Goal: Task Accomplishment & Management: Manage account settings

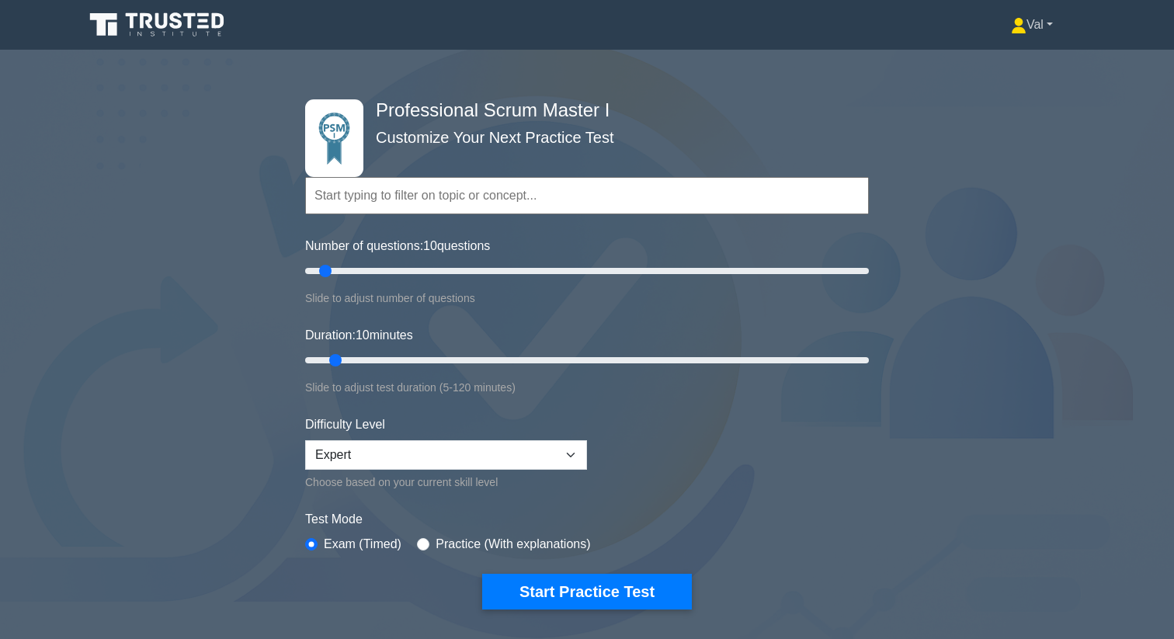
click at [1039, 15] on link "Val" at bounding box center [1032, 24] width 116 height 31
click at [1012, 60] on link "Profile" at bounding box center [1036, 61] width 123 height 25
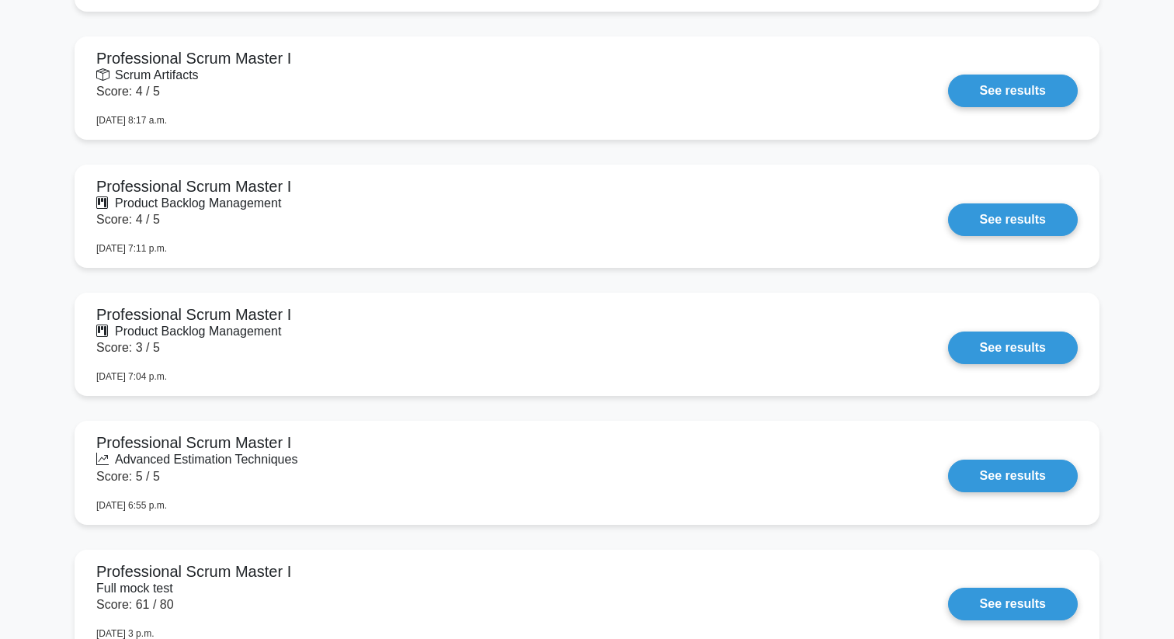
scroll to position [7084, 0]
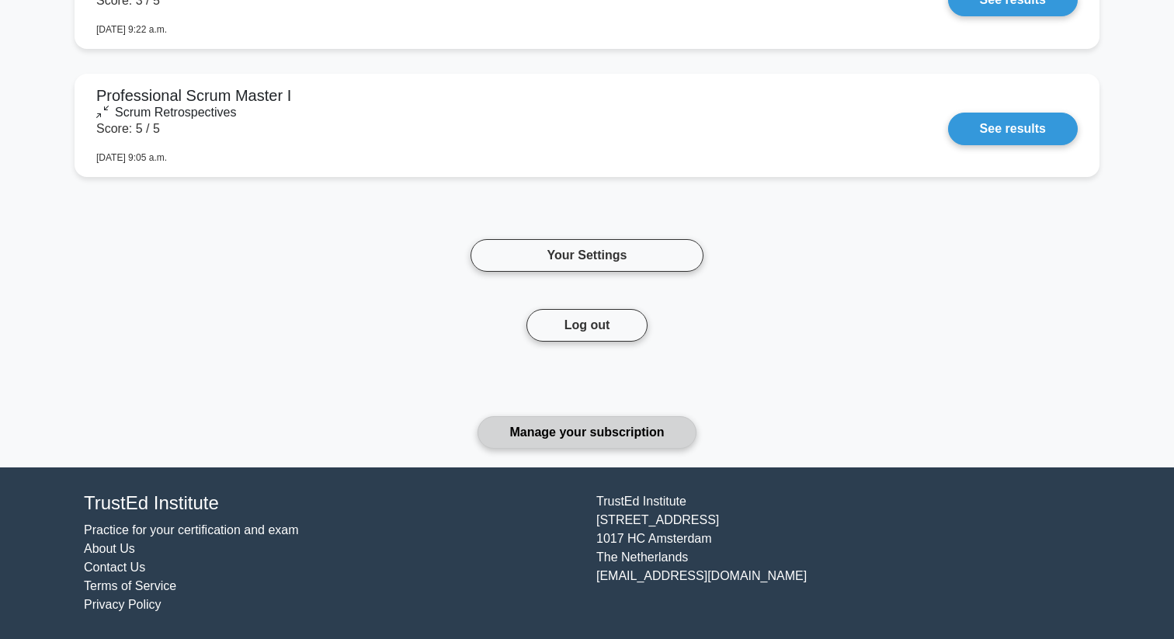
click at [577, 435] on link "Manage your subscription" at bounding box center [587, 432] width 218 height 33
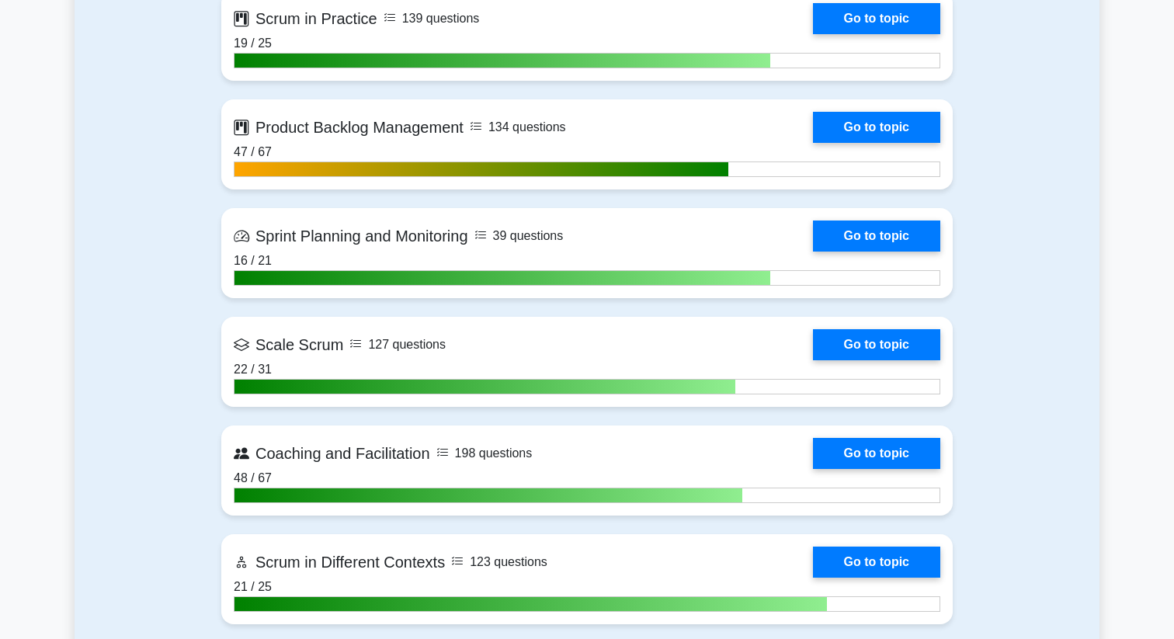
scroll to position [864, 0]
